Goal: Find specific page/section: Find specific page/section

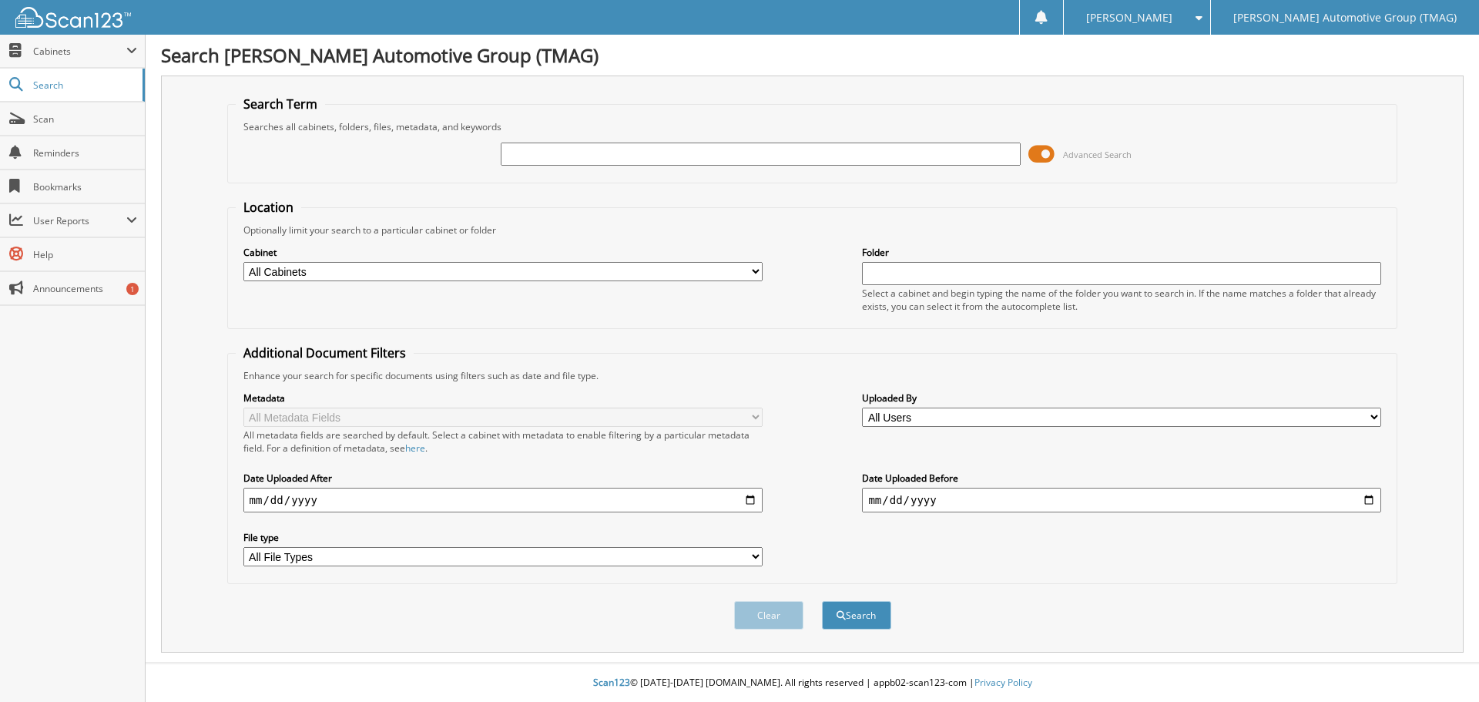
click at [565, 155] on input "text" at bounding box center [760, 154] width 519 height 23
type input "f25517"
click at [822, 601] on button "Search" at bounding box center [856, 615] width 69 height 29
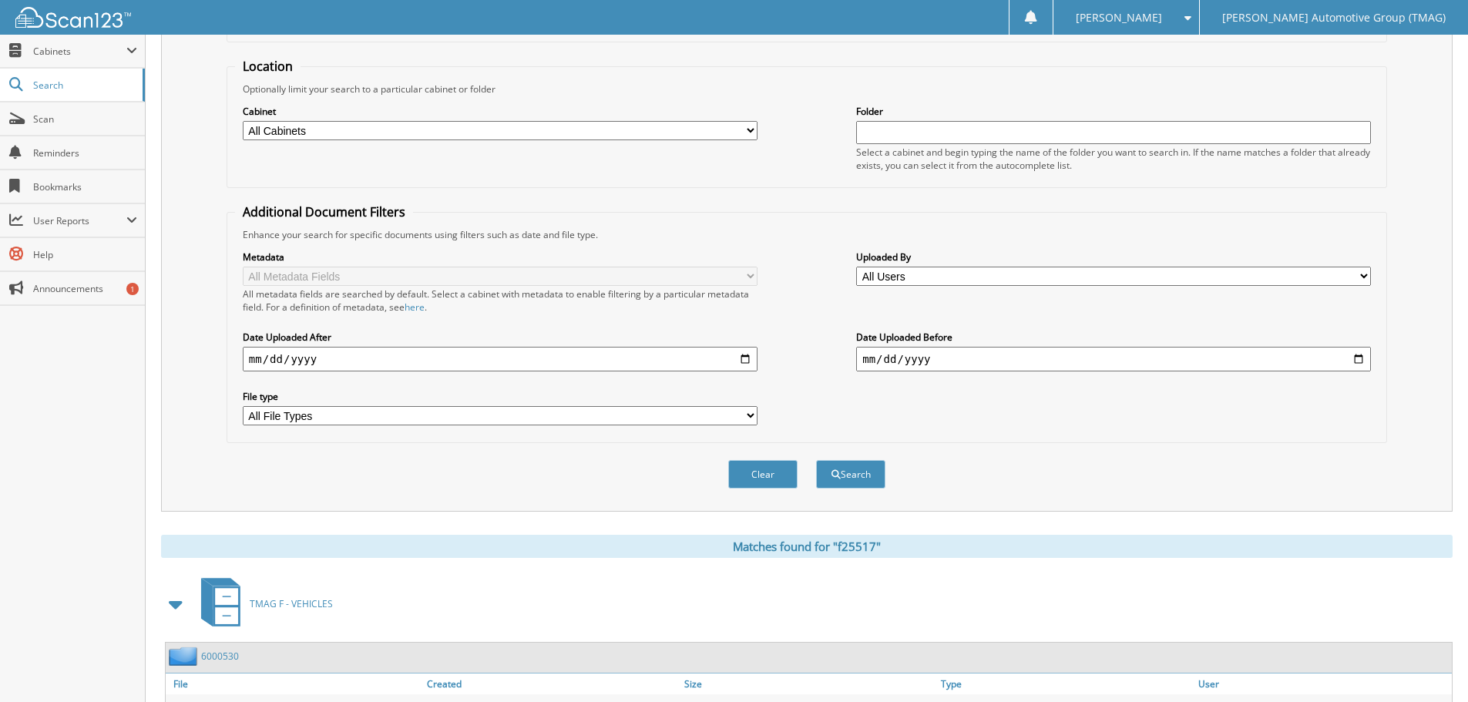
scroll to position [245, 0]
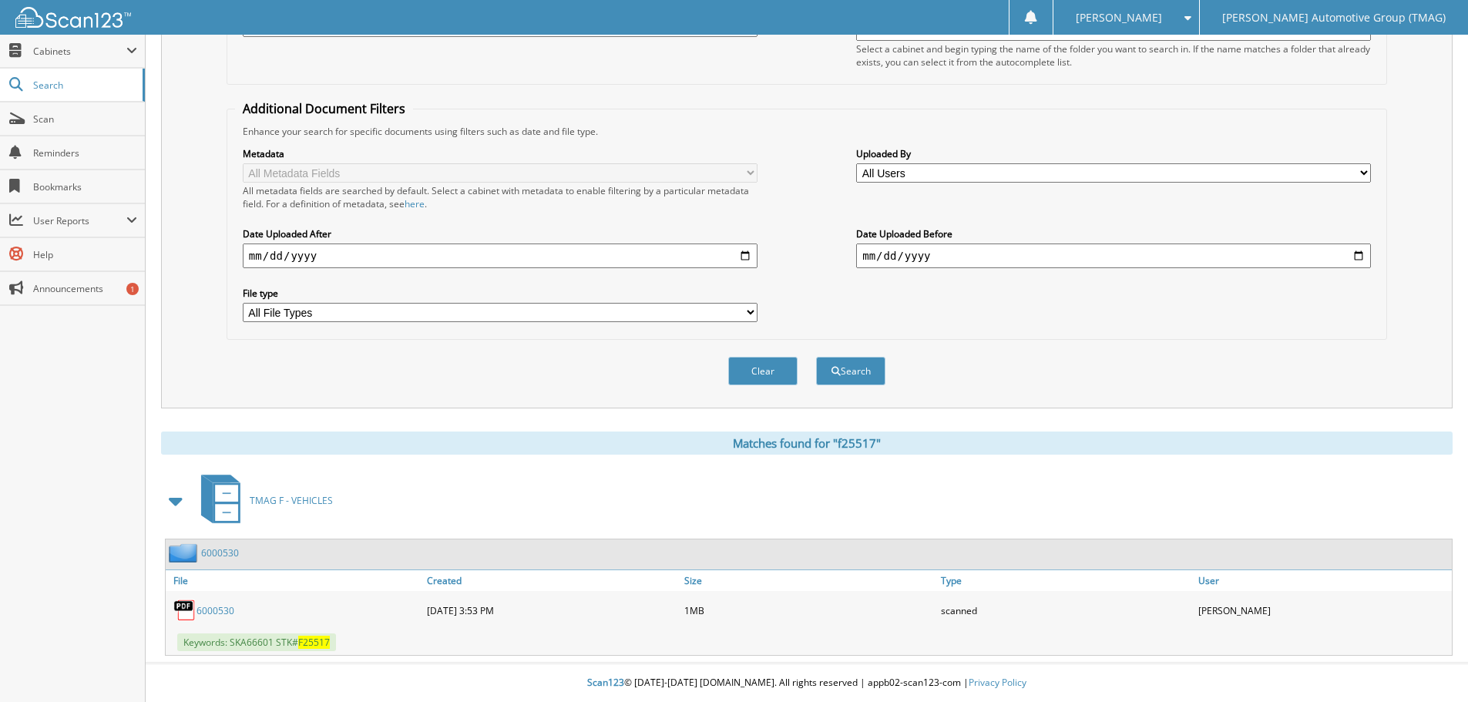
click at [184, 557] on img at bounding box center [185, 552] width 32 height 19
click at [196, 606] on link "6000530" at bounding box center [215, 610] width 38 height 13
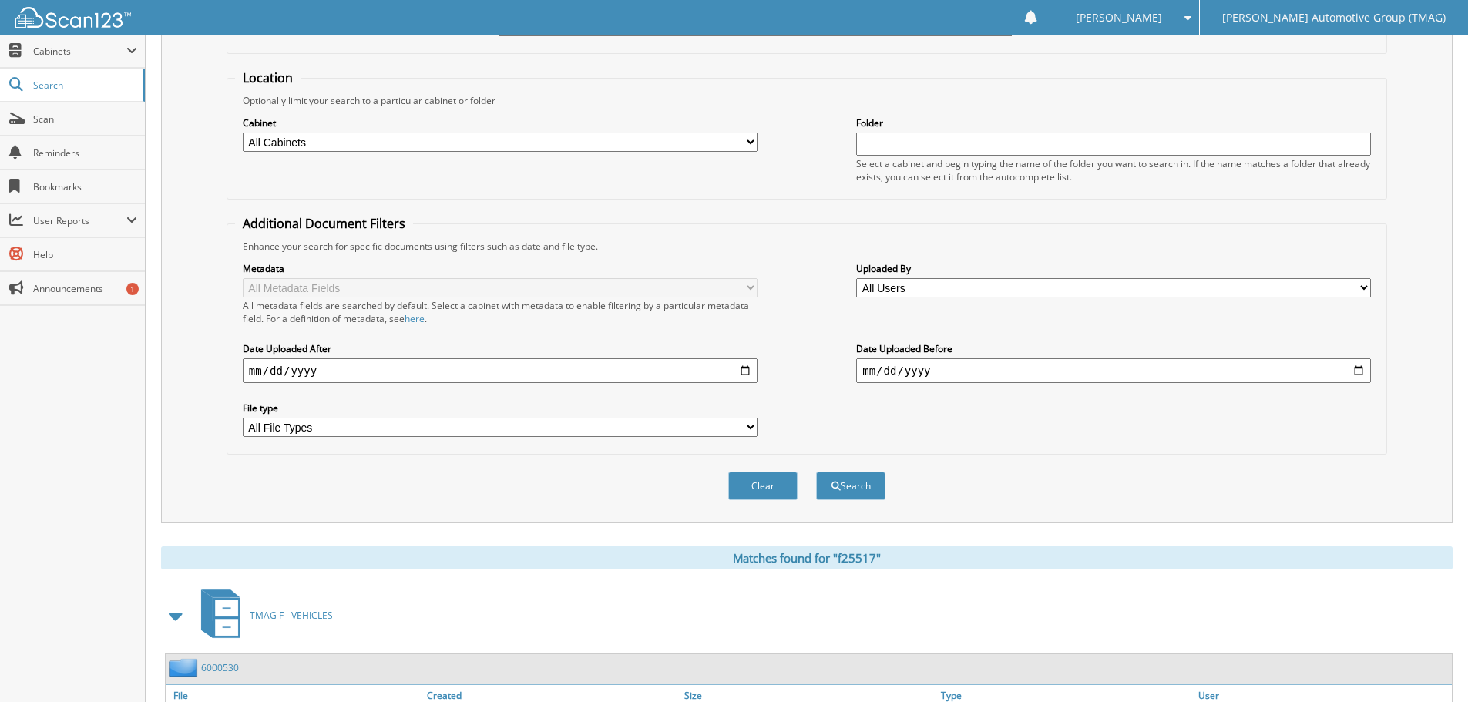
scroll to position [0, 0]
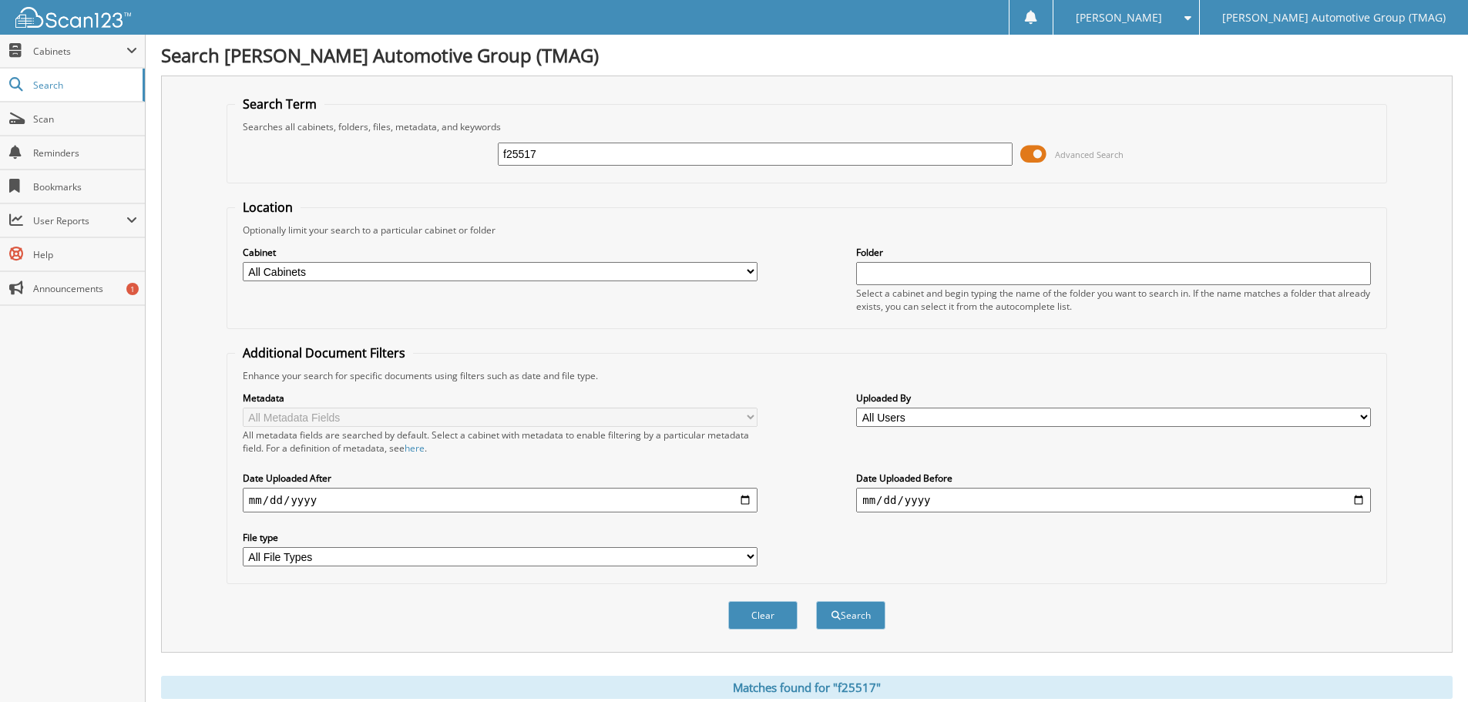
drag, startPoint x: 560, startPoint y: 149, endPoint x: 222, endPoint y: 155, distance: 338.2
click at [270, 160] on div "f25517 Advanced Search" at bounding box center [806, 154] width 1143 height 42
type input "a66601"
click at [816, 601] on button "Search" at bounding box center [850, 615] width 69 height 29
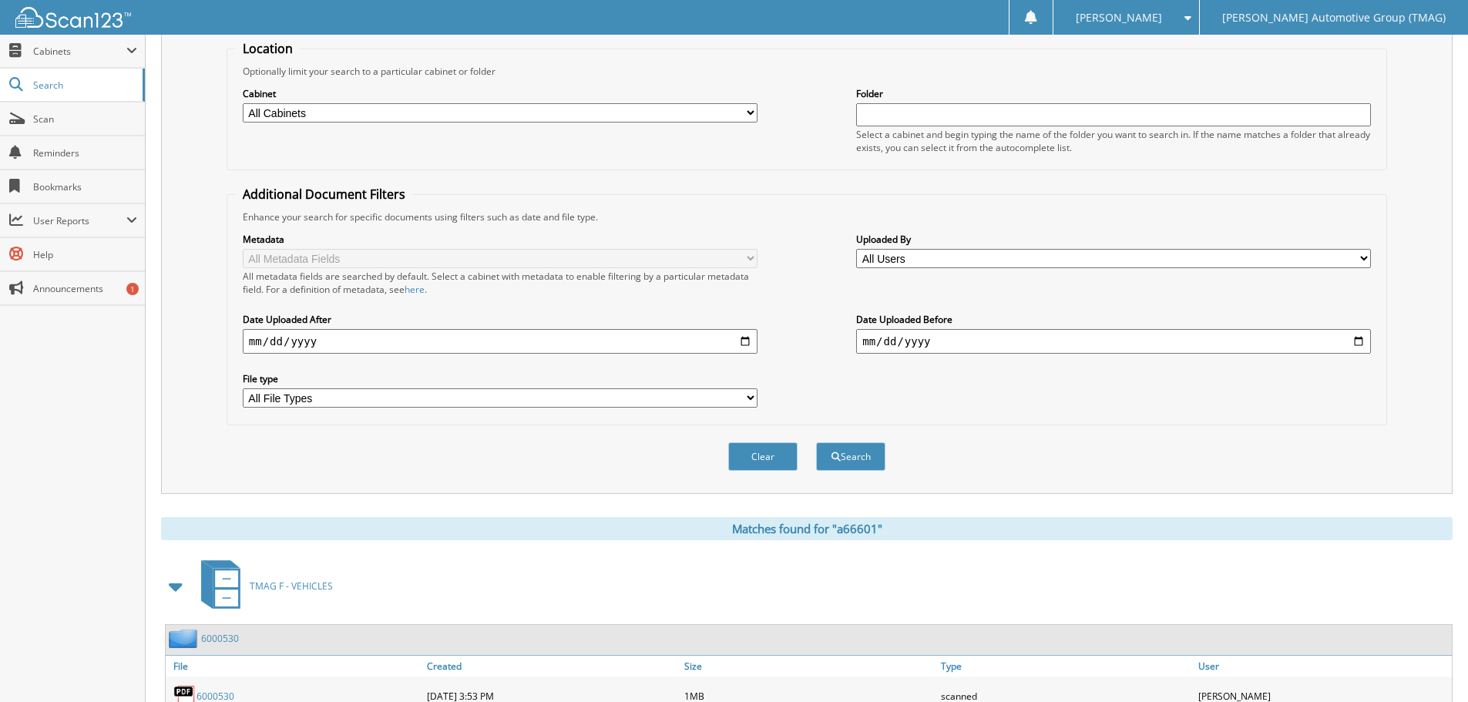
scroll to position [14, 0]
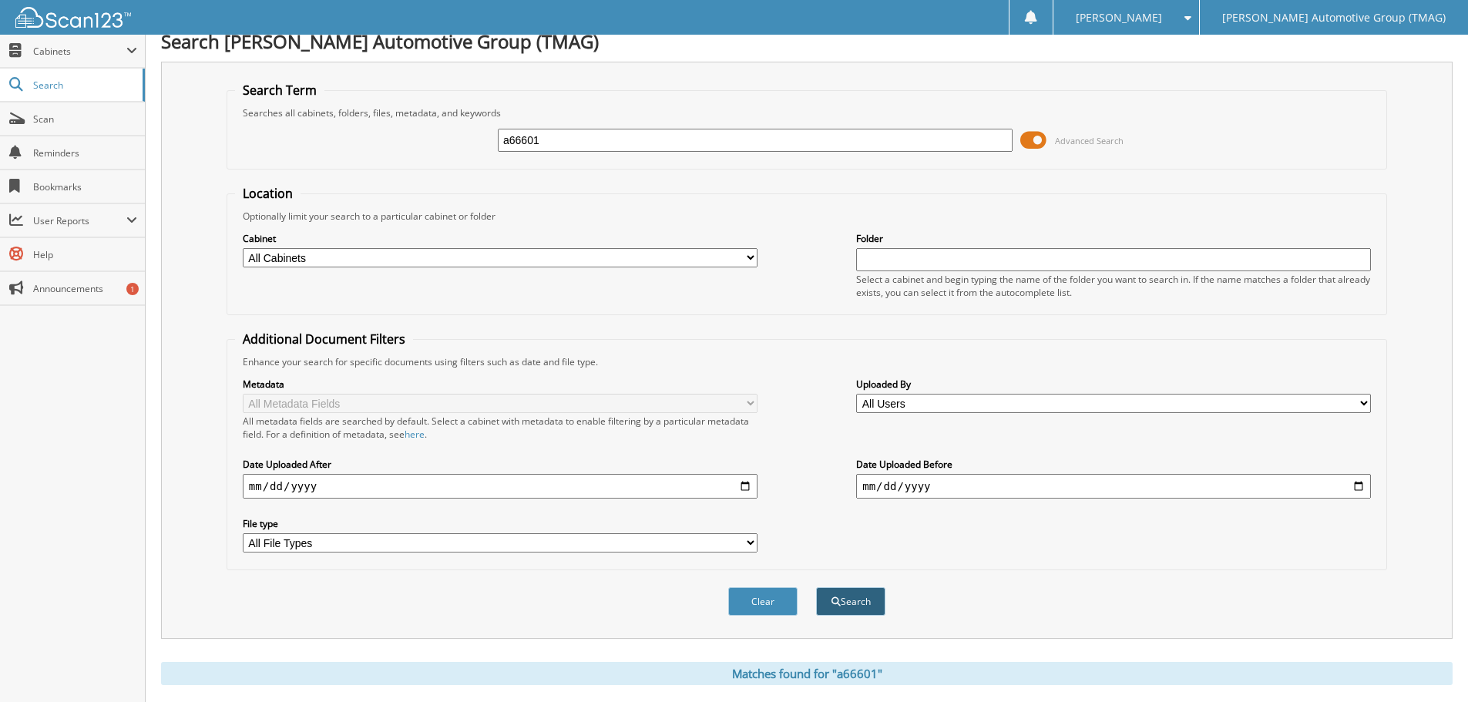
click at [860, 608] on button "Search" at bounding box center [850, 601] width 69 height 29
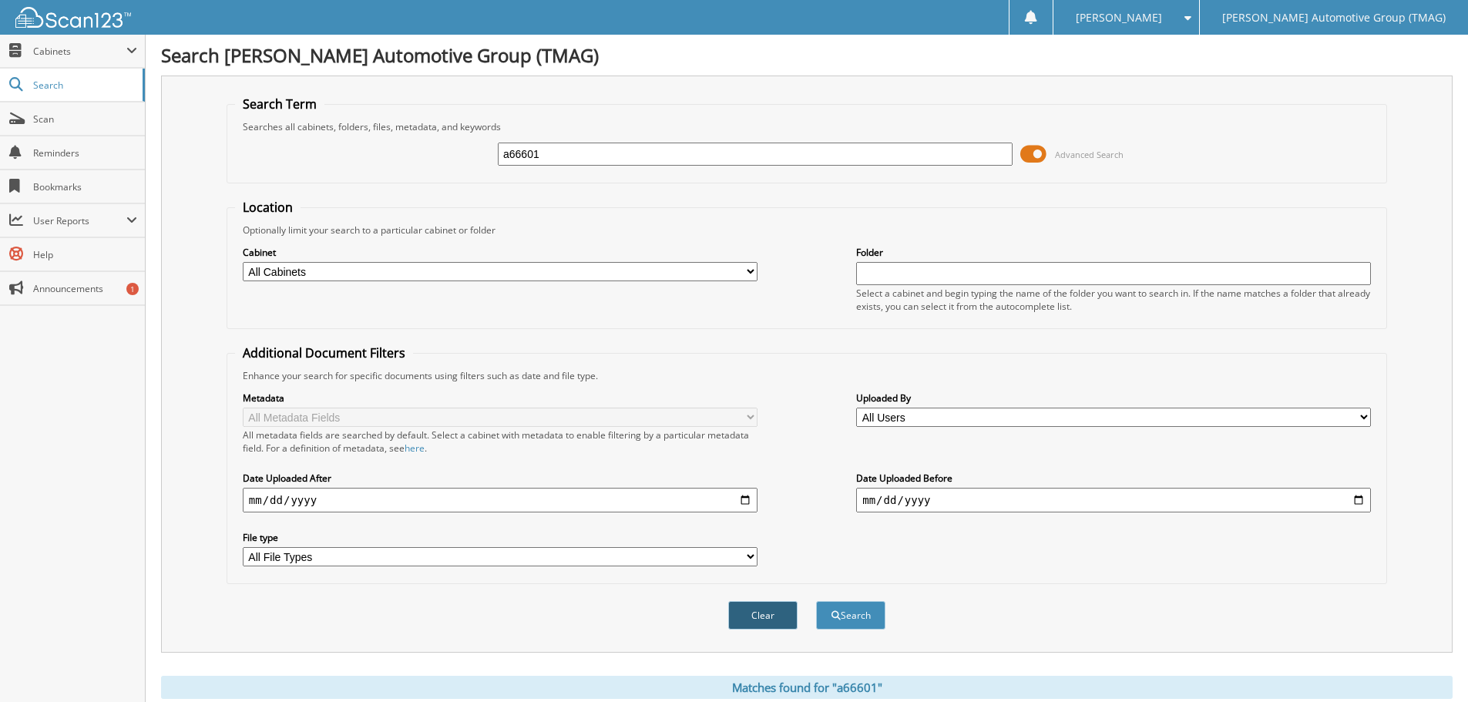
click at [764, 604] on button "Clear" at bounding box center [762, 615] width 69 height 29
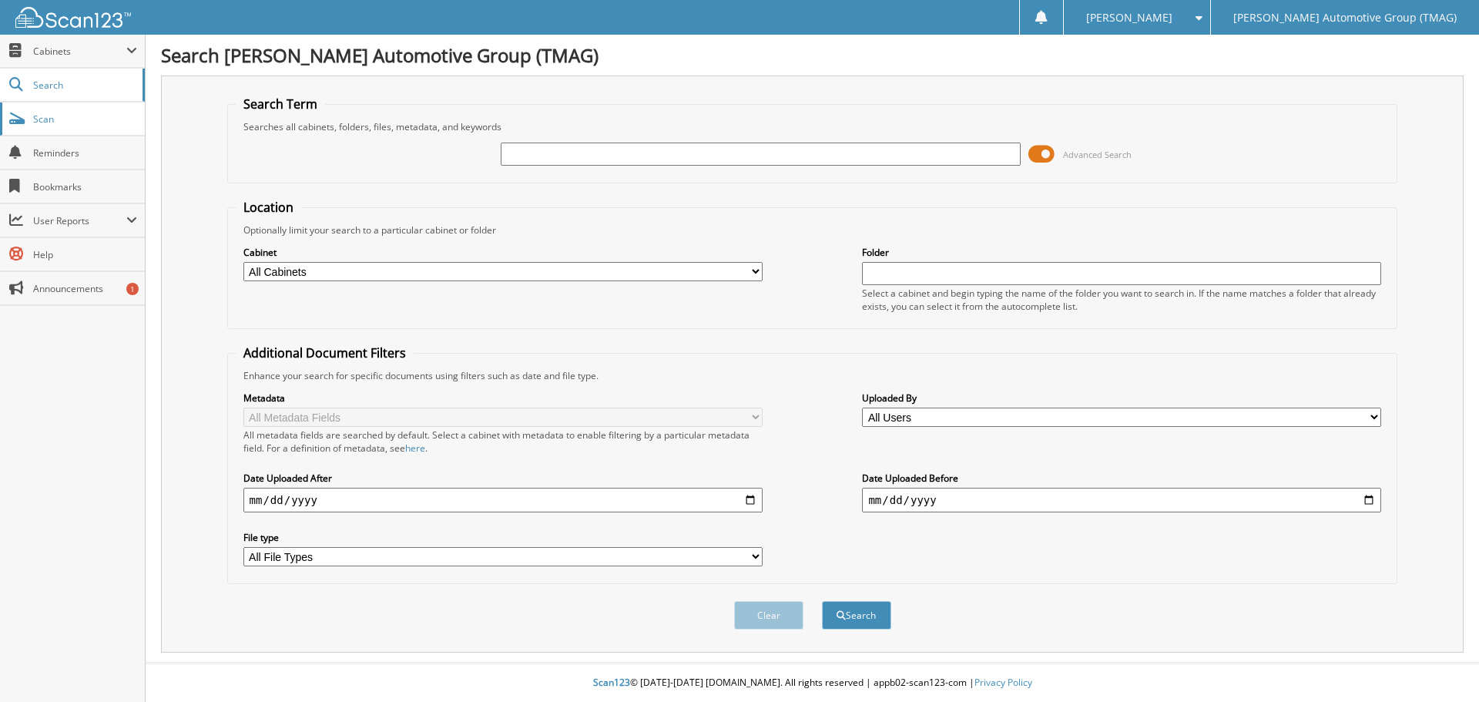
click at [32, 123] on link "Scan" at bounding box center [72, 118] width 145 height 33
